Goal: Information Seeking & Learning: Learn about a topic

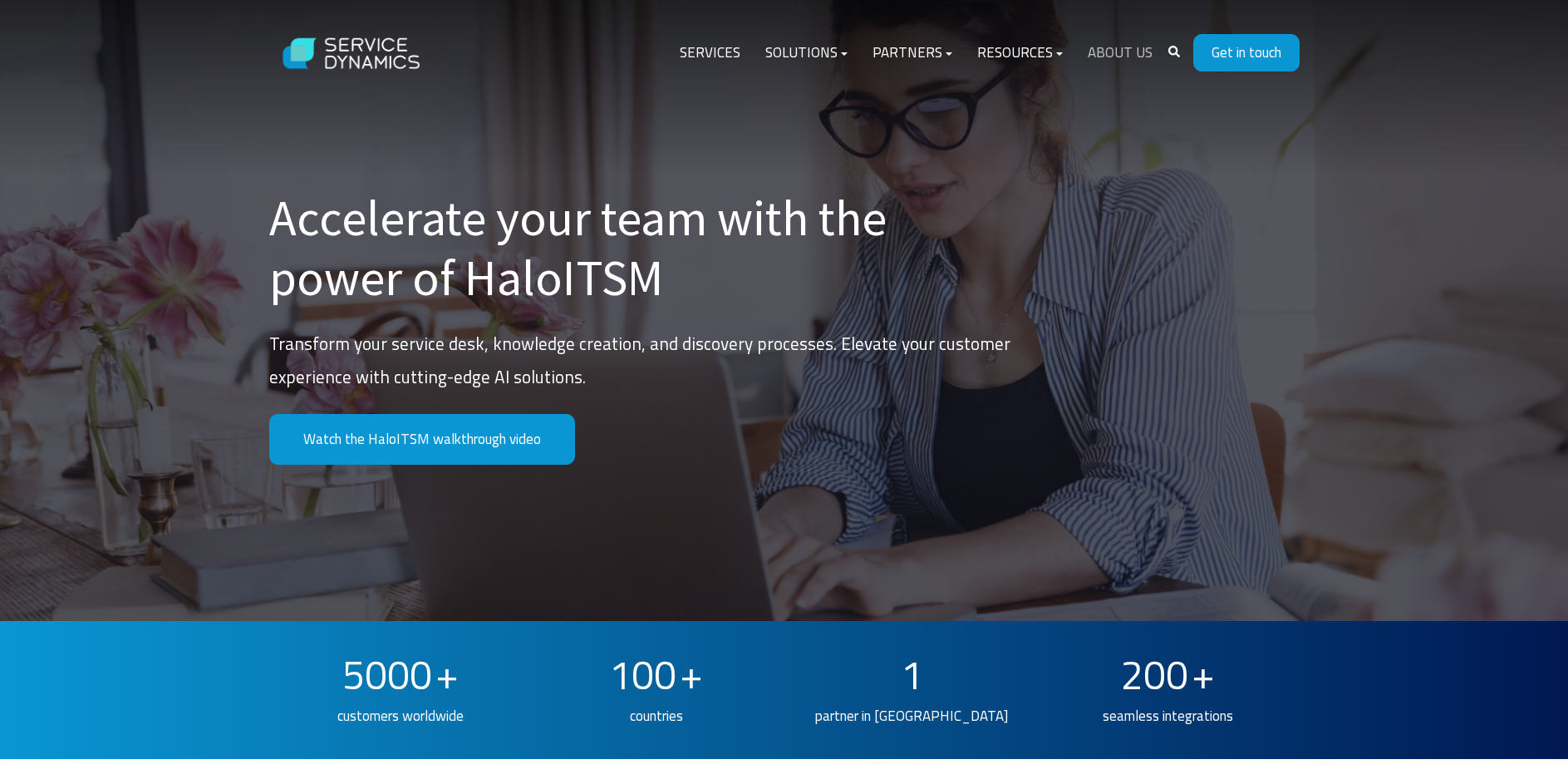
click at [1117, 44] on link "About Us" at bounding box center [1120, 53] width 89 height 40
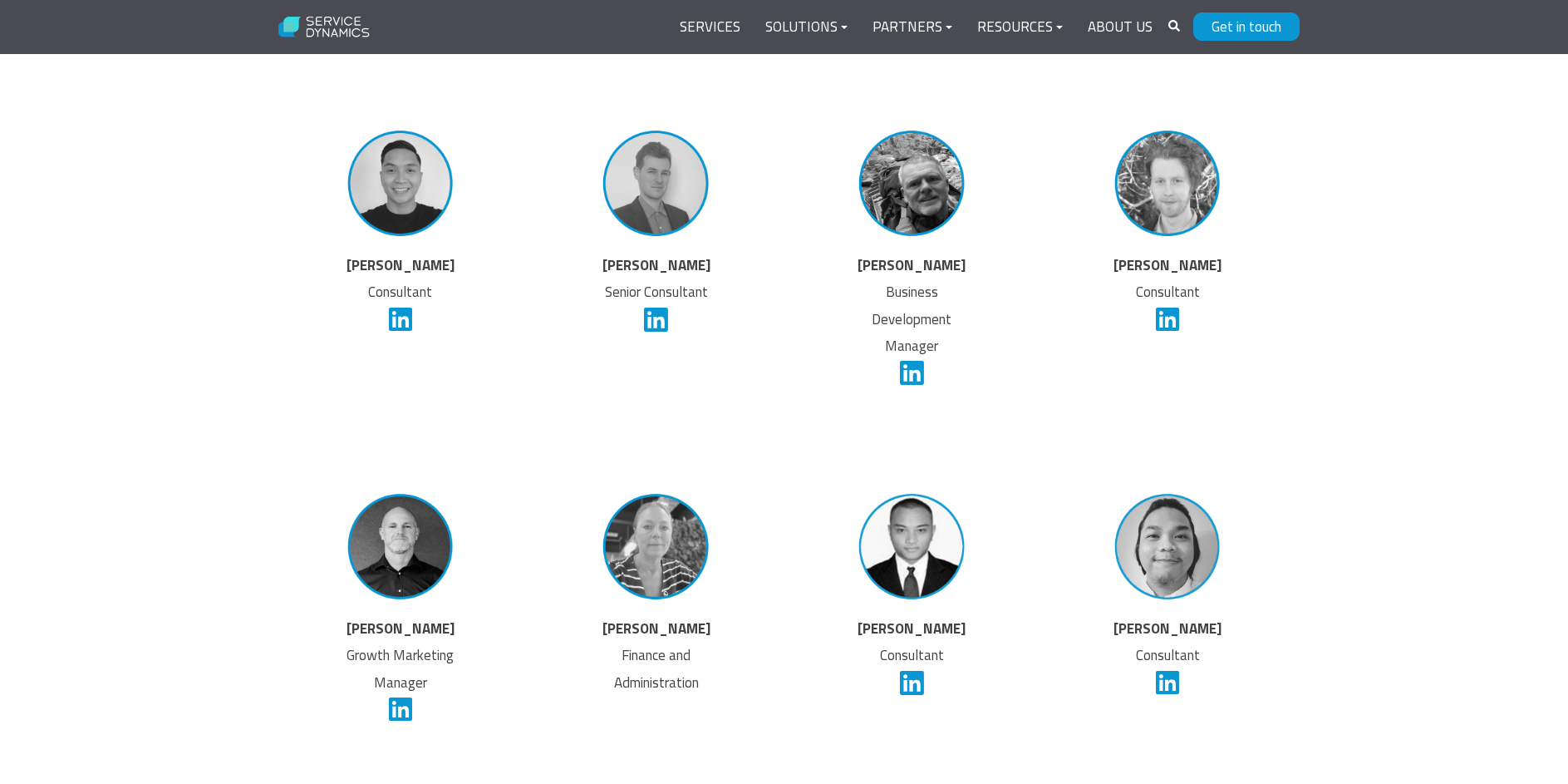
scroll to position [4154, 0]
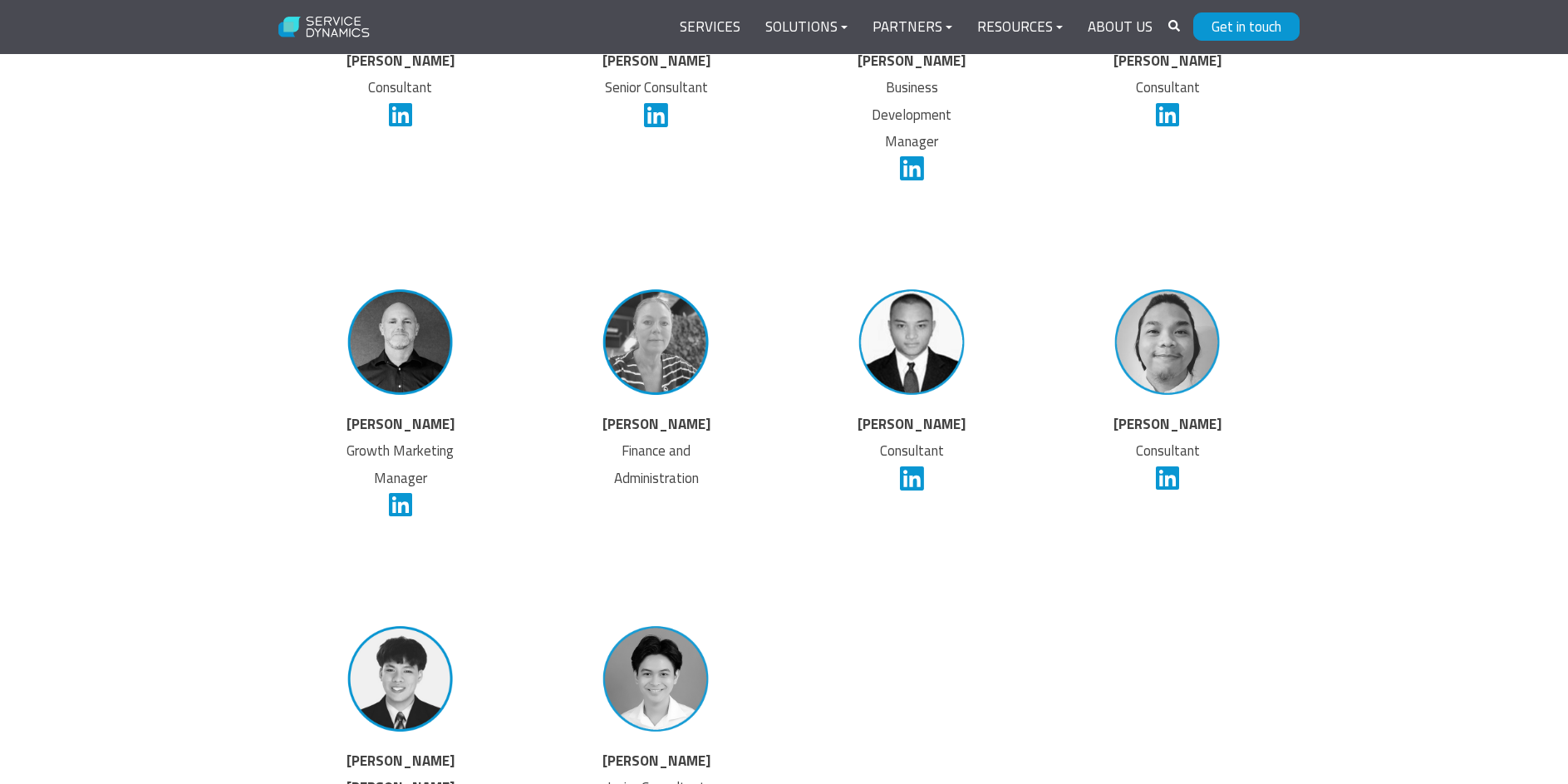
scroll to position [4404, 0]
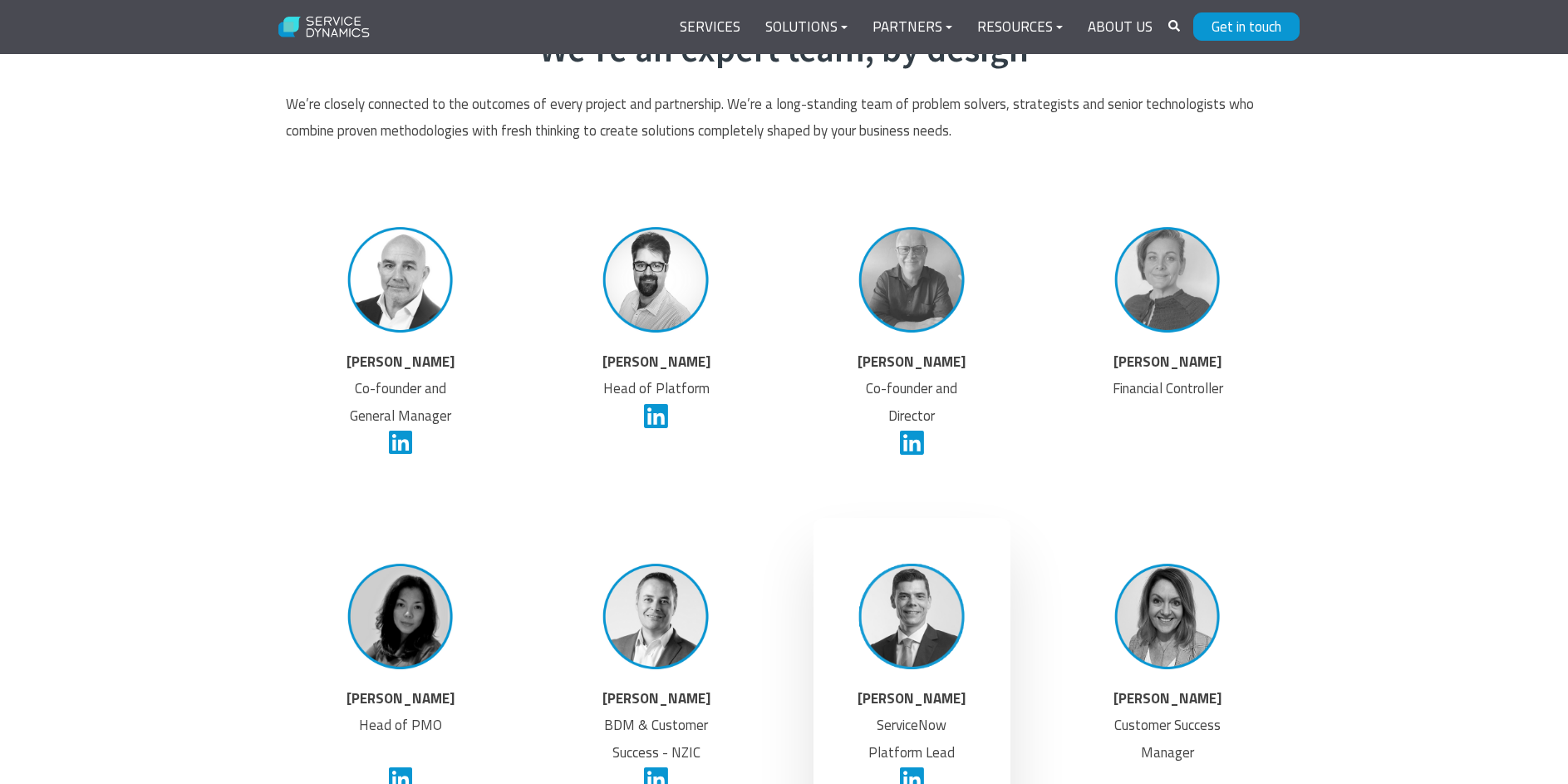
scroll to position [2991, 0]
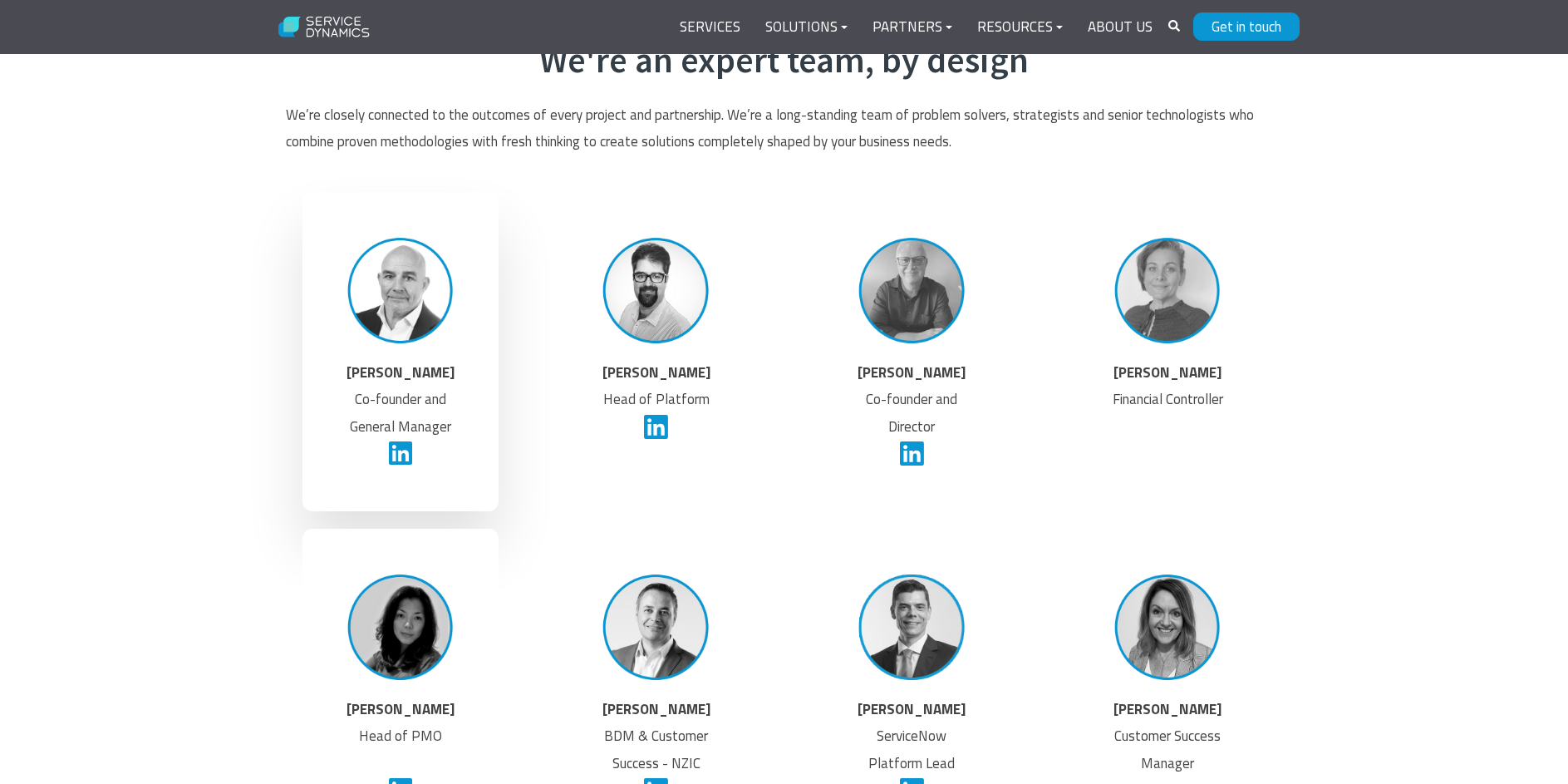
click at [421, 312] on img at bounding box center [401, 291] width 125 height 125
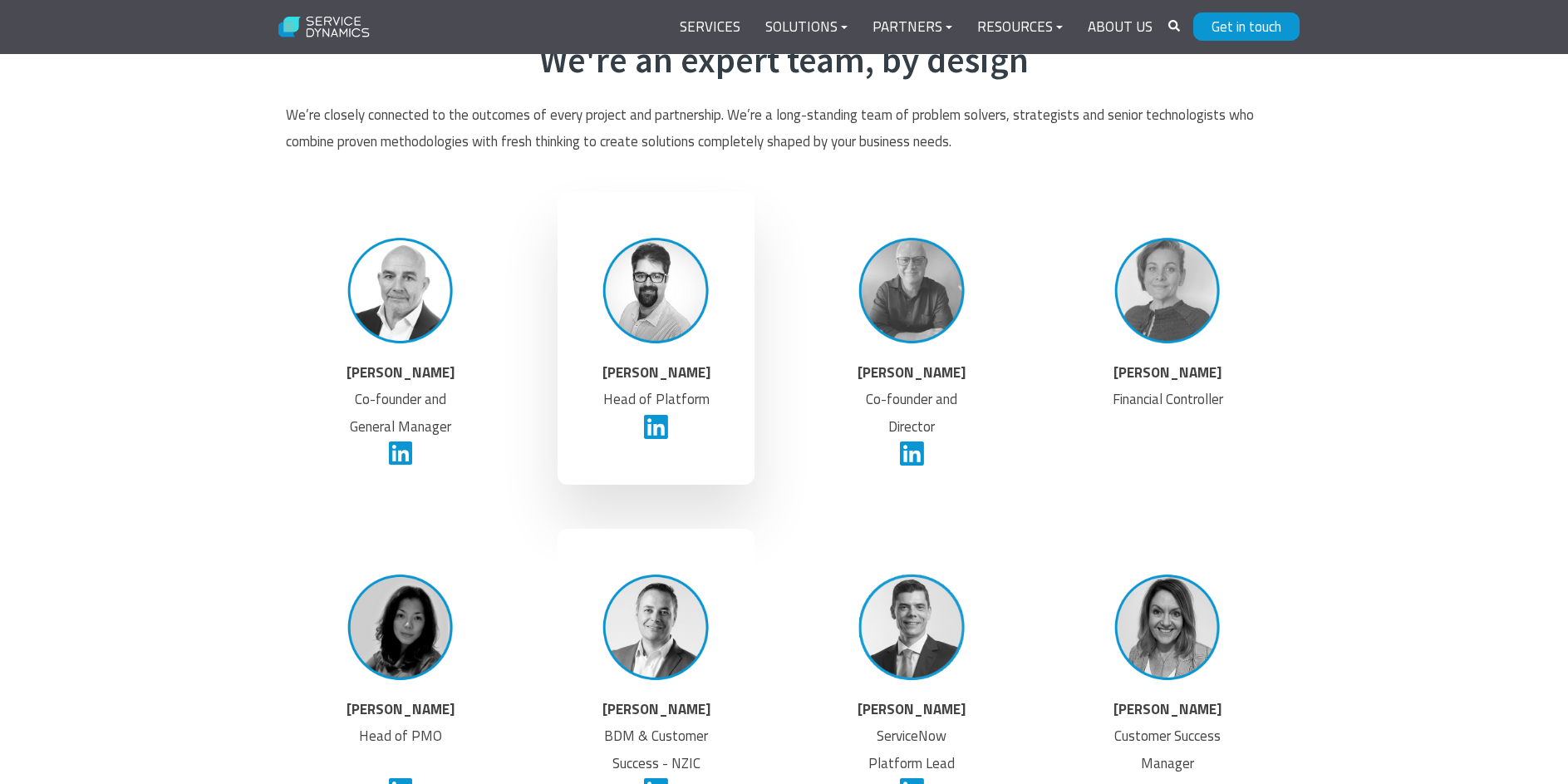
click at [683, 333] on img at bounding box center [656, 291] width 125 height 125
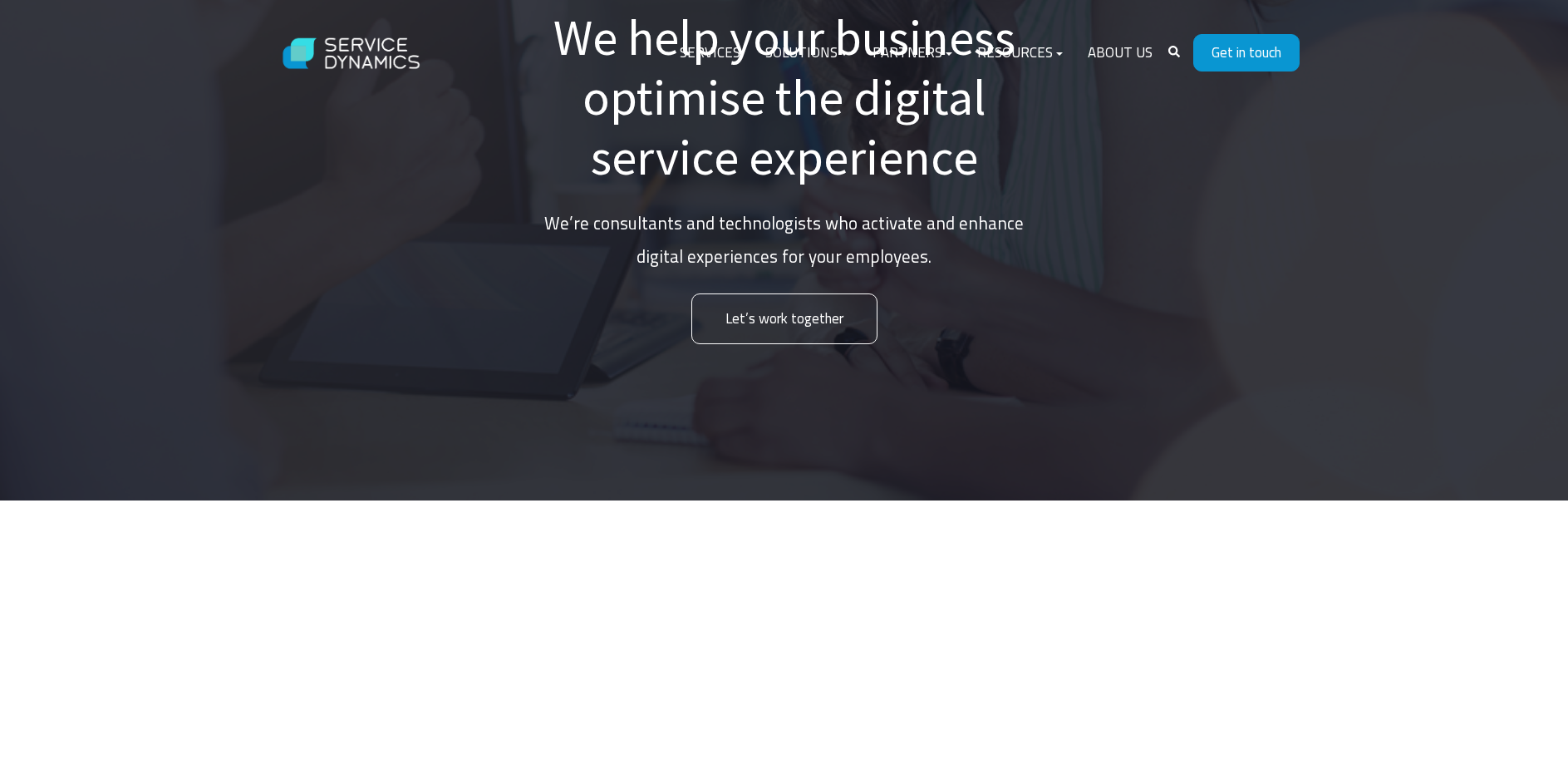
scroll to position [0, 0]
